Goal: Task Accomplishment & Management: Use online tool/utility

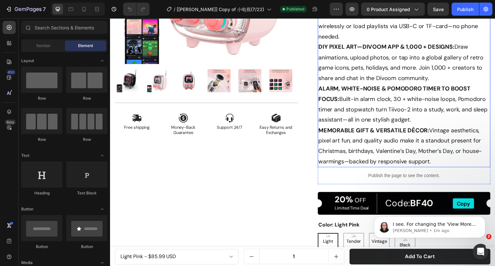
scroll to position [217, 0]
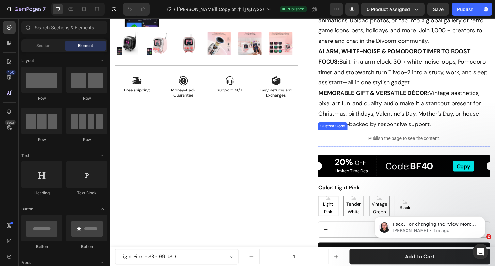
click at [383, 138] on p "Publish the page to see the content." at bounding box center [409, 140] width 176 height 7
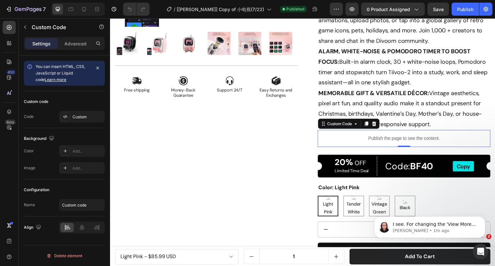
click at [383, 138] on p "Publish the page to see the content." at bounding box center [409, 140] width 176 height 7
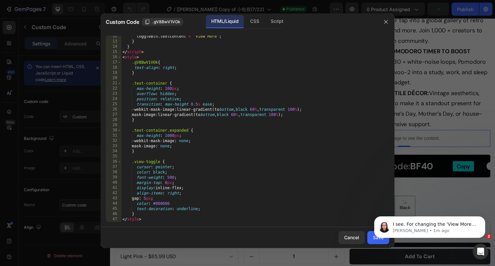
scroll to position [59, 0]
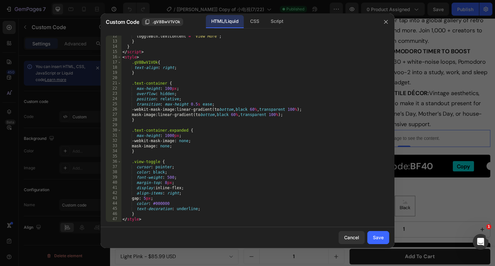
type textarea "text-decoration: underline;"
click at [206, 208] on div "toggleBtn . textContent = 'View More' ; } } </ script > < style > .gV8BwV1VOk {…" at bounding box center [255, 132] width 268 height 197
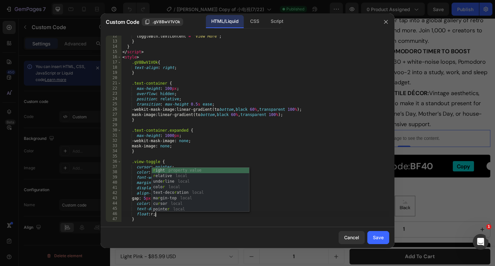
scroll to position [0, 3]
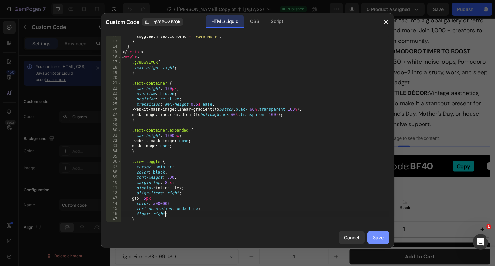
type textarea "float: right;"
click at [382, 238] on div "Save" at bounding box center [378, 237] width 11 height 7
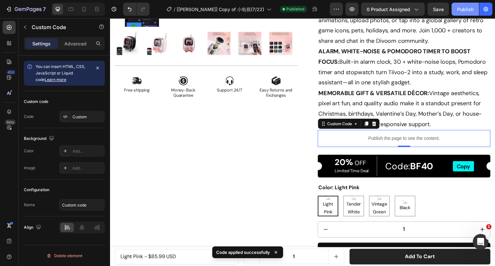
click at [464, 10] on div "Publish" at bounding box center [465, 9] width 16 height 7
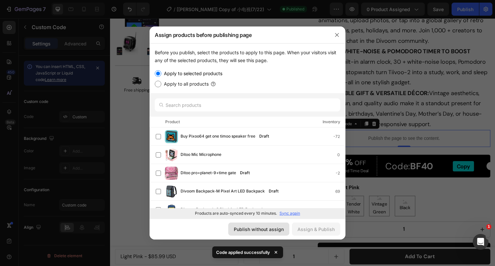
click at [267, 226] on div "Publish without assign" at bounding box center [259, 229] width 50 height 7
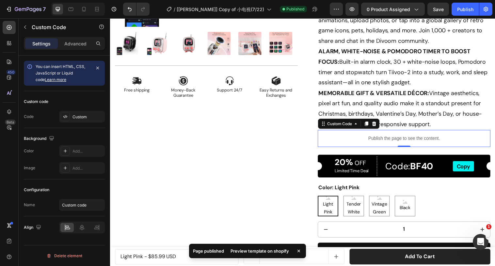
click at [264, 254] on div "Preview template on shopify" at bounding box center [260, 250] width 66 height 9
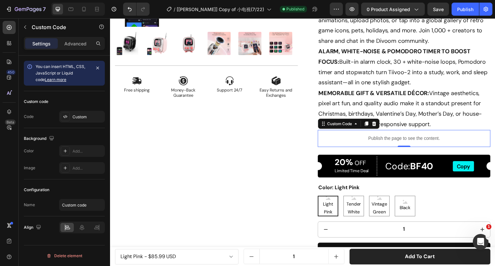
click at [362, 137] on div "Publish the page to see the content." at bounding box center [409, 140] width 176 height 17
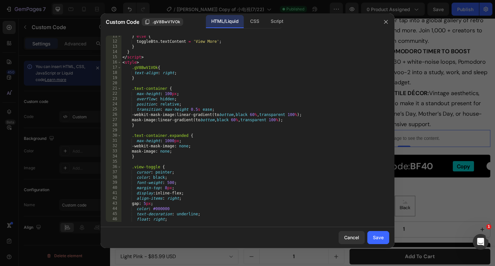
scroll to position [65, 0]
